Goal: Task Accomplishment & Management: Use online tool/utility

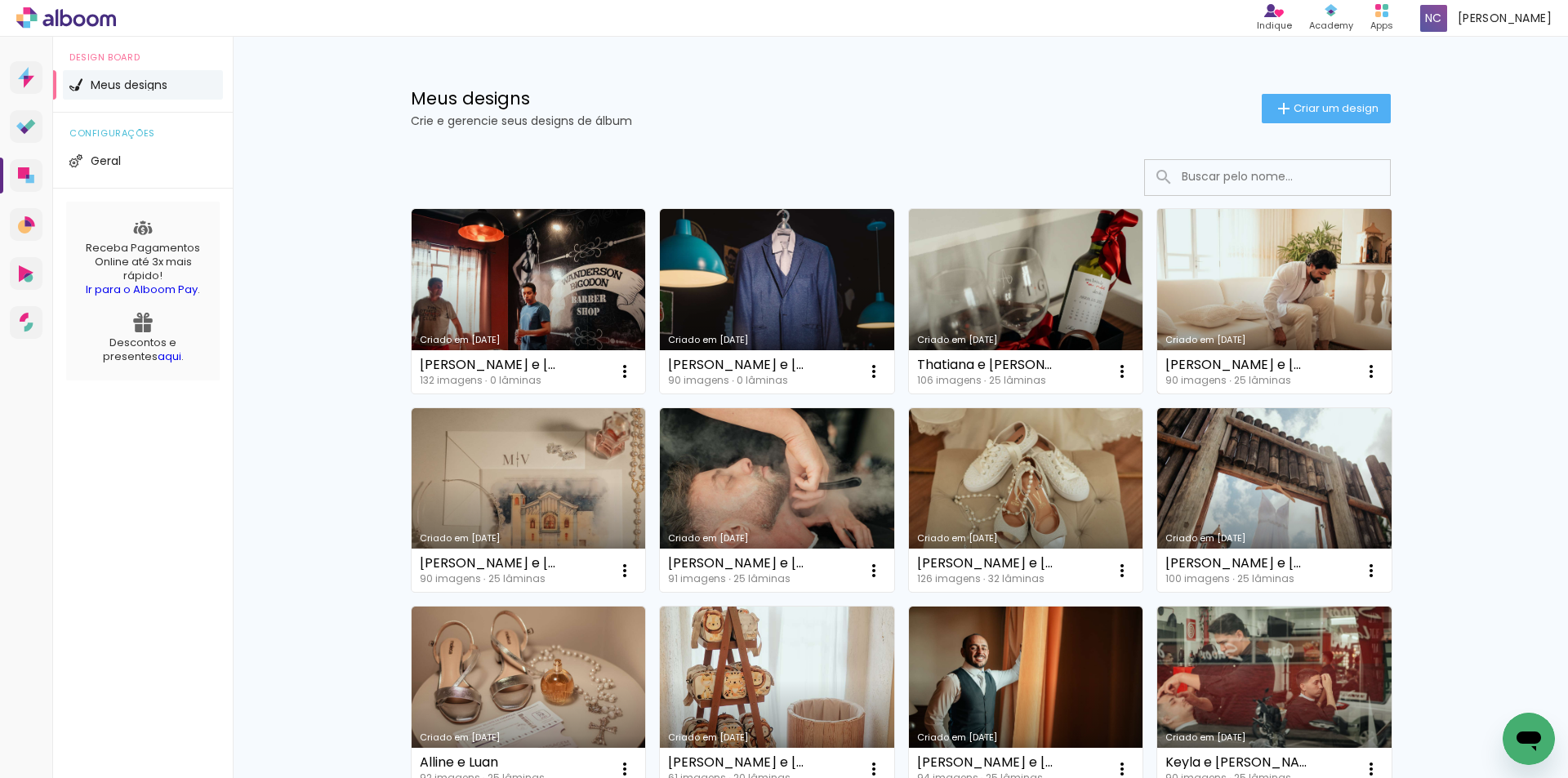
click at [1194, 285] on link "Criado em [DATE]" at bounding box center [1274, 302] width 234 height 185
